Goal: Task Accomplishment & Management: Manage account settings

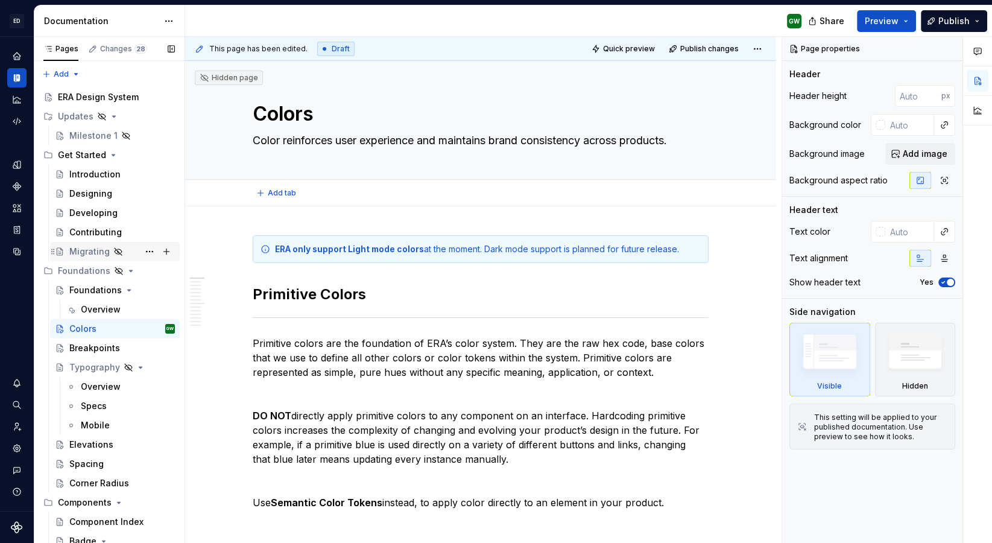
type textarea "*"
click at [17, 453] on div "Settings" at bounding box center [16, 447] width 19 height 19
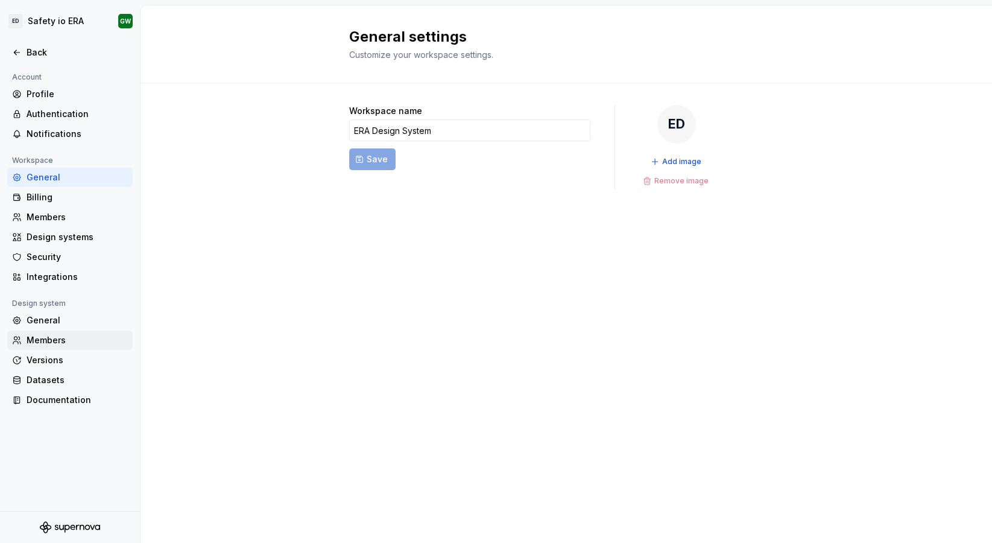
click at [70, 345] on div "Members" at bounding box center [69, 339] width 125 height 19
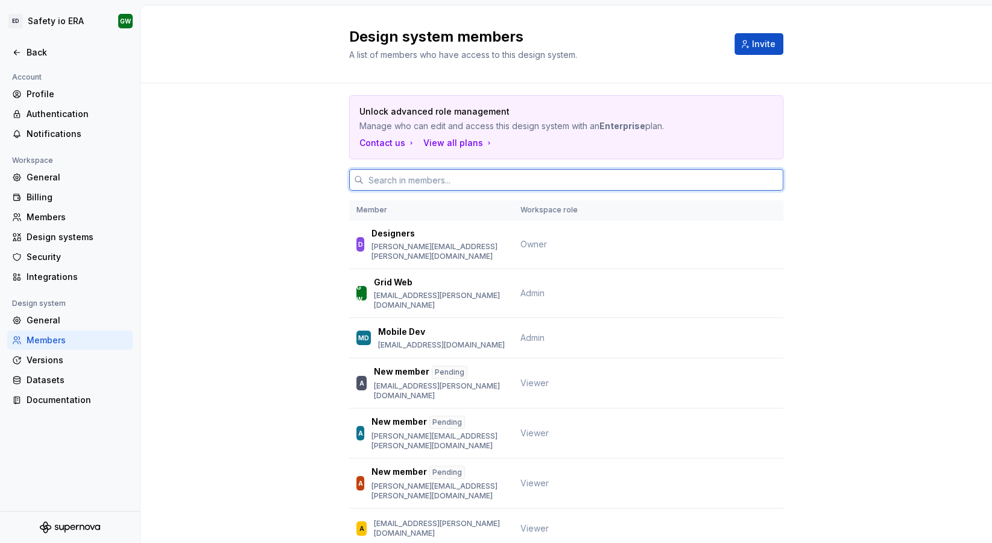
click at [429, 172] on input "text" at bounding box center [574, 180] width 420 height 22
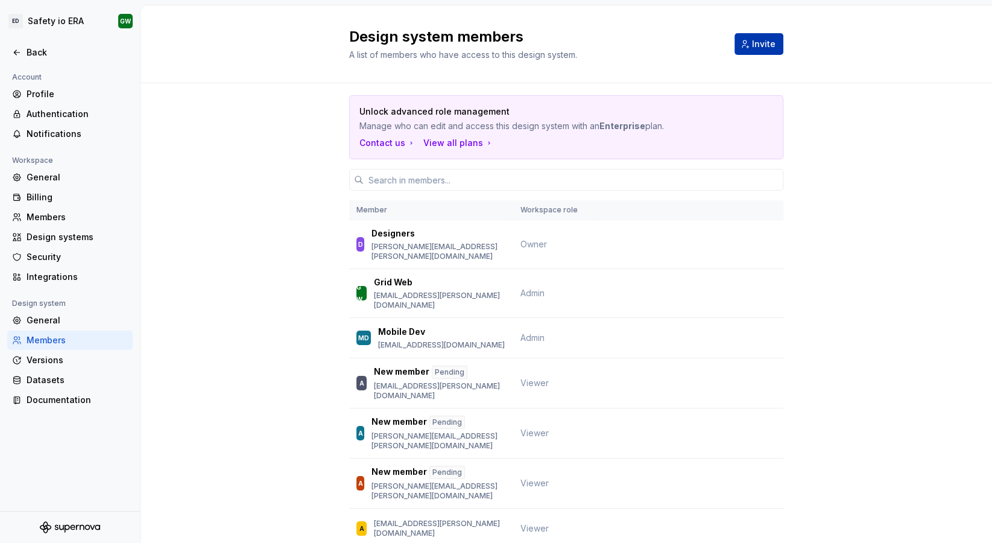
click at [757, 47] on span "Invite" at bounding box center [764, 44] width 24 height 12
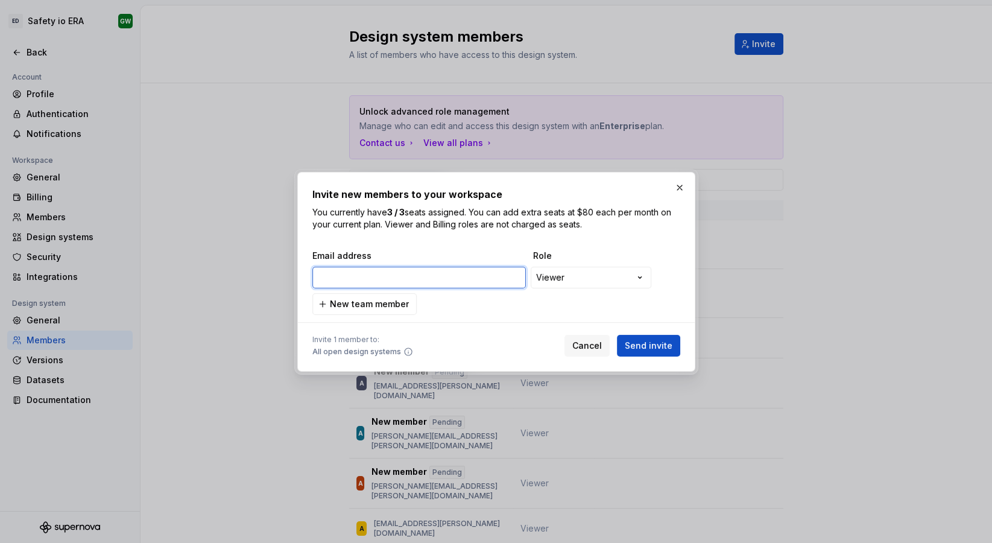
paste input "[PERSON_NAME][EMAIL_ADDRESS][PERSON_NAME][DOMAIN_NAME]"
type input "[PERSON_NAME][EMAIL_ADDRESS][PERSON_NAME][DOMAIN_NAME]"
click at [526, 312] on div "**********" at bounding box center [496, 282] width 368 height 65
click at [383, 305] on span "New team member" at bounding box center [369, 304] width 79 height 12
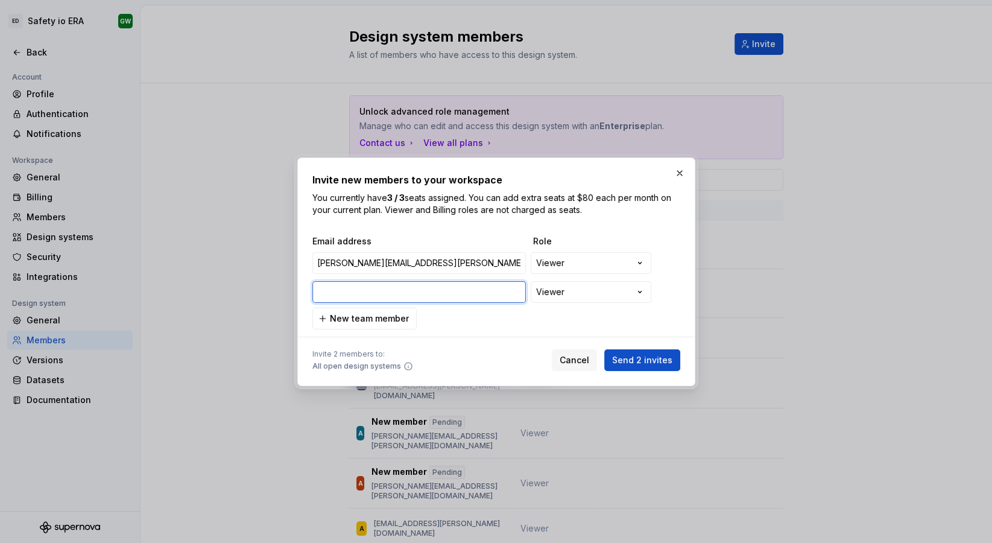
paste input "[EMAIL_ADDRESS][PERSON_NAME][DOMAIN_NAME]"
type input "[EMAIL_ADDRESS][PERSON_NAME][DOMAIN_NAME]"
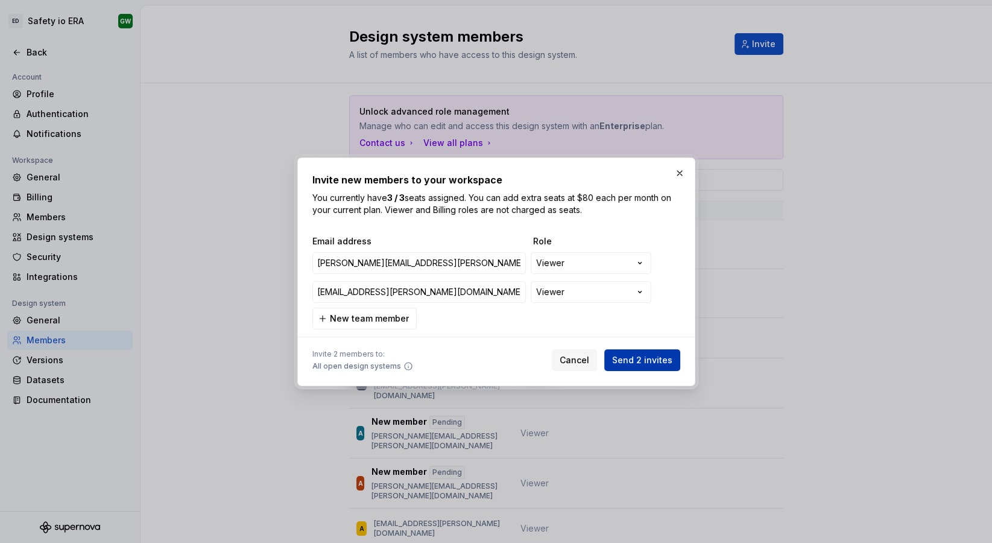
click at [620, 359] on span "Send 2 invites" at bounding box center [642, 360] width 60 height 12
